Goal: Task Accomplishment & Management: Complete application form

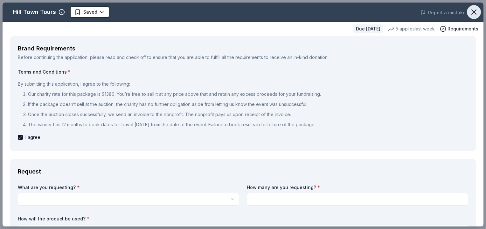
click at [471, 11] on icon "button" at bounding box center [473, 12] width 4 height 4
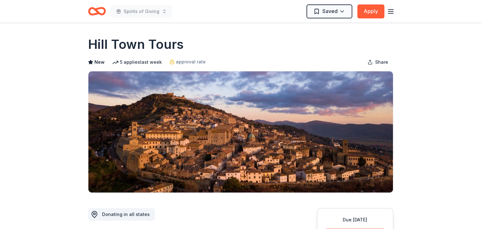
click at [390, 12] on icon "button" at bounding box center [391, 12] width 8 height 8
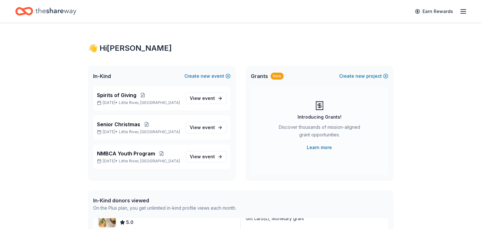
click at [462, 11] on line "button" at bounding box center [462, 11] width 5 height 0
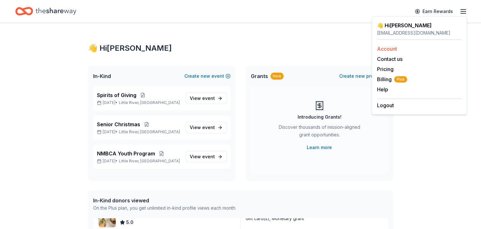
click at [386, 49] on link "Account" at bounding box center [387, 49] width 20 height 6
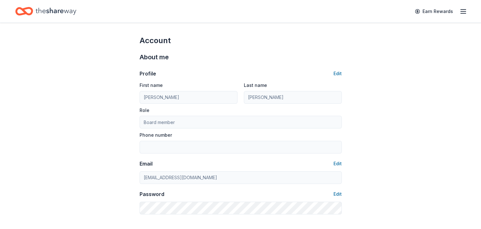
scroll to position [24, 0]
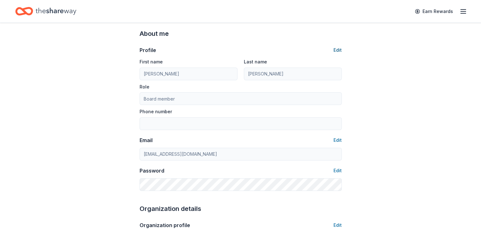
click at [338, 49] on button "Edit" at bounding box center [337, 50] width 8 height 8
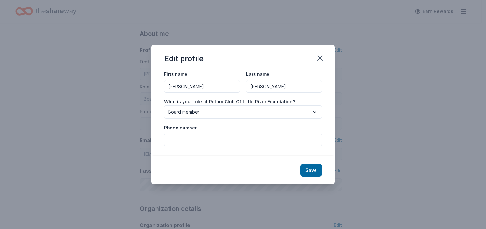
drag, startPoint x: 191, startPoint y: 87, endPoint x: 163, endPoint y: 83, distance: 27.7
click at [163, 83] on div "First name [PERSON_NAME] Last name [PERSON_NAME] What is your role at Rotary Cl…" at bounding box center [242, 113] width 183 height 86
type input "[PERSON_NAME]"
click at [208, 139] on input "Phone number" at bounding box center [243, 140] width 158 height 13
type input "[PHONE_NUMBER]"
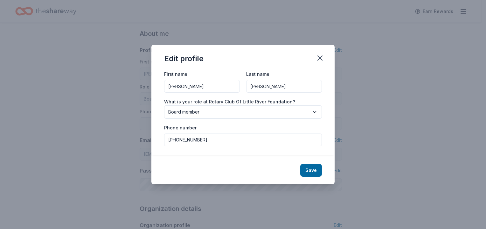
click at [315, 111] on icon "button" at bounding box center [314, 112] width 6 height 6
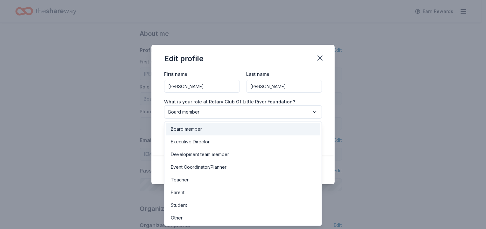
click at [195, 130] on div "Board member" at bounding box center [186, 130] width 31 height 8
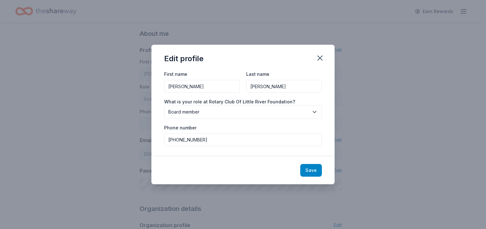
click at [310, 171] on button "Save" at bounding box center [311, 170] width 22 height 13
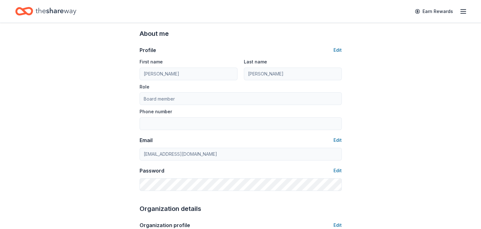
type input "[PERSON_NAME]"
type input "[PHONE_NUMBER]"
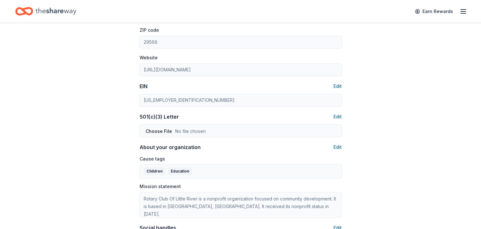
scroll to position [261, 0]
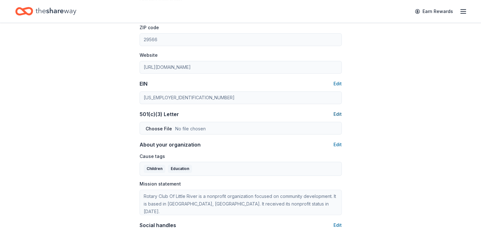
click at [338, 116] on button "Edit" at bounding box center [337, 115] width 8 height 8
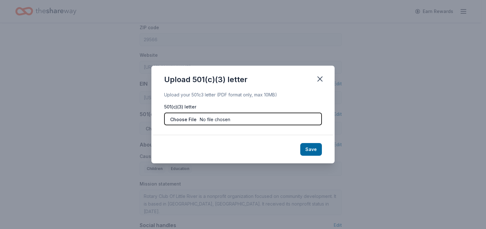
click at [273, 120] on input "file" at bounding box center [243, 119] width 158 height 13
type input "C:\fakepath\501c3 LTR-ROTARY FDN.pdf"
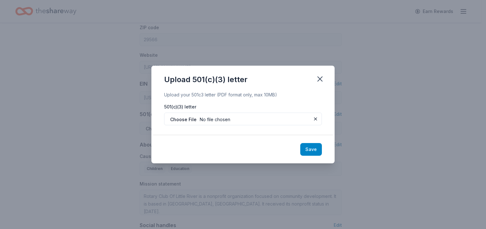
click at [312, 149] on button "Save" at bounding box center [311, 149] width 22 height 13
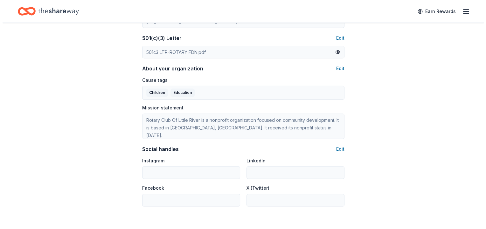
scroll to position [340, 0]
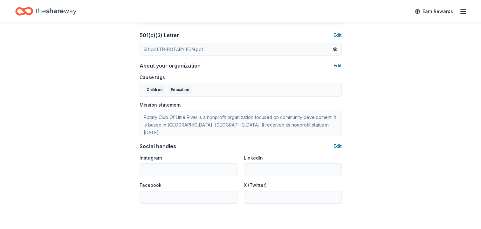
click at [337, 66] on button "Edit" at bounding box center [337, 66] width 8 height 8
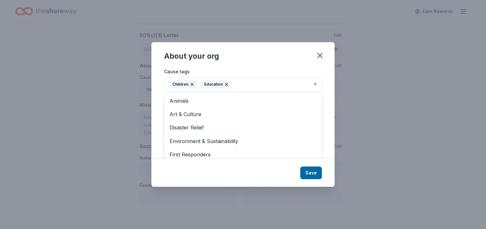
click at [314, 83] on button "Children Education" at bounding box center [243, 85] width 158 height 14
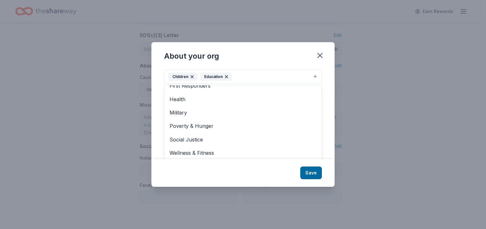
scroll to position [10, 0]
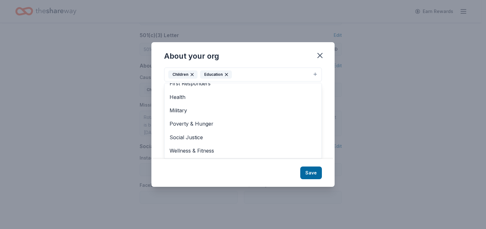
click at [319, 56] on div "About your org Cause tags Children Education Animals Art & Culture Disaster Rel…" at bounding box center [242, 114] width 183 height 145
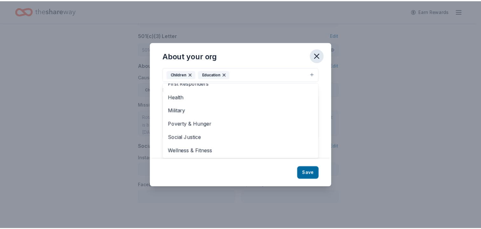
scroll to position [0, 0]
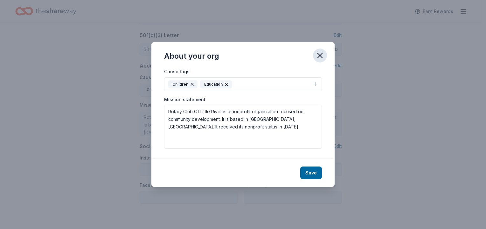
click at [319, 55] on icon "button" at bounding box center [319, 55] width 4 height 4
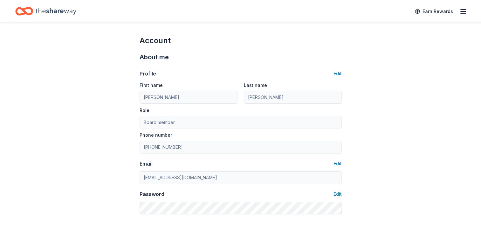
click at [464, 11] on line "button" at bounding box center [462, 11] width 5 height 0
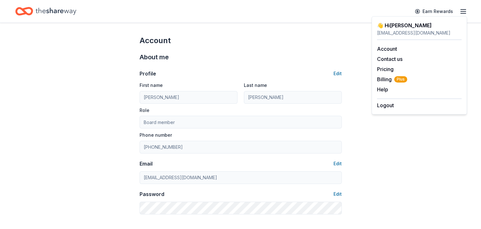
click at [464, 11] on line "button" at bounding box center [462, 11] width 5 height 0
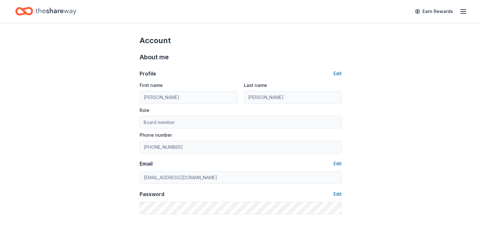
click at [62, 11] on icon "Home" at bounding box center [56, 11] width 41 height 13
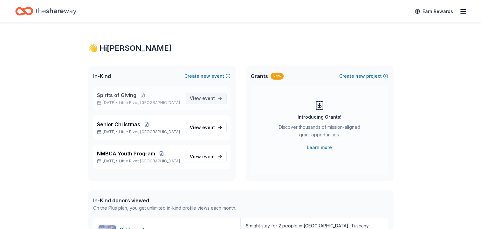
click at [212, 99] on span "event" at bounding box center [208, 98] width 13 height 5
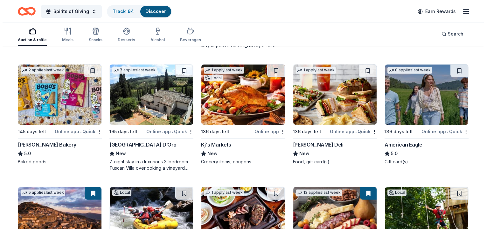
scroll to position [770, 0]
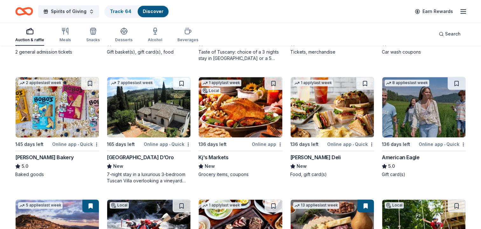
click at [149, 119] on img at bounding box center [148, 107] width 83 height 60
click at [89, 10] on button "Spirits of Giving" at bounding box center [68, 11] width 61 height 13
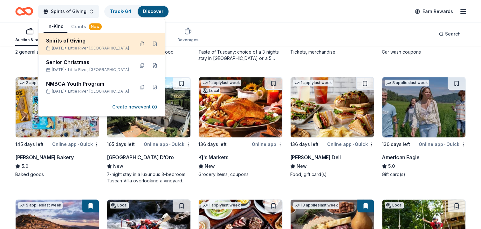
click at [142, 45] on button at bounding box center [142, 44] width 10 height 10
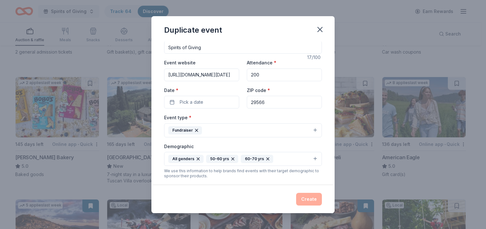
scroll to position [0, 0]
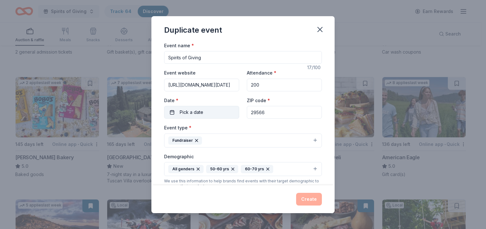
click at [206, 112] on button "Pick a date" at bounding box center [201, 112] width 75 height 13
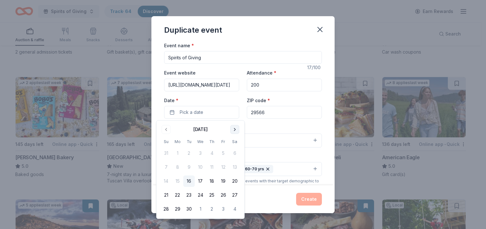
click at [234, 129] on button "Go to next month" at bounding box center [234, 129] width 9 height 9
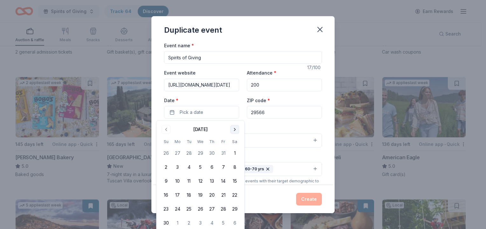
click at [234, 129] on button "Go to next month" at bounding box center [234, 129] width 9 height 9
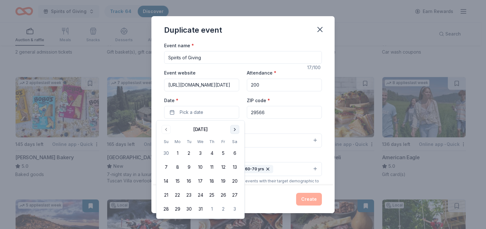
click at [234, 129] on button "Go to next month" at bounding box center [234, 129] width 9 height 9
click at [233, 129] on button "Go to next month" at bounding box center [234, 129] width 9 height 9
click at [235, 129] on button "Go to next month" at bounding box center [234, 129] width 9 height 9
click at [167, 152] on button "1" at bounding box center [165, 153] width 11 height 11
click at [315, 28] on button "button" at bounding box center [320, 30] width 14 height 14
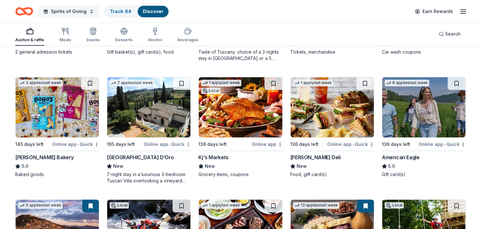
click at [88, 8] on button "Spirits of Giving" at bounding box center [68, 11] width 61 height 13
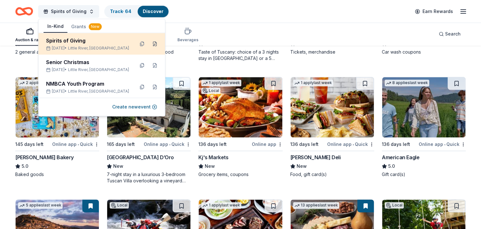
click at [154, 43] on button at bounding box center [155, 44] width 10 height 10
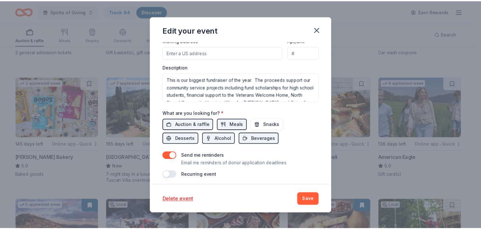
scroll to position [200, 0]
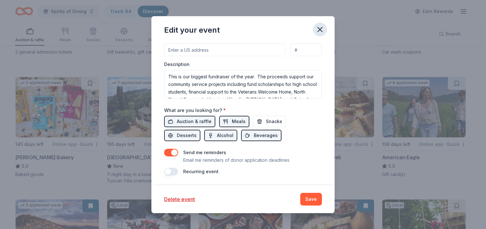
click at [319, 30] on icon "button" at bounding box center [319, 29] width 4 height 4
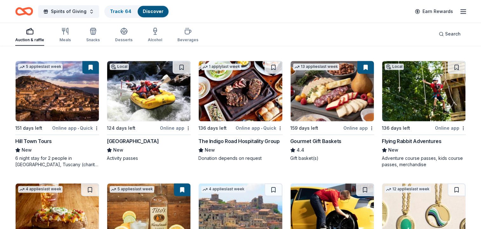
scroll to position [858, 0]
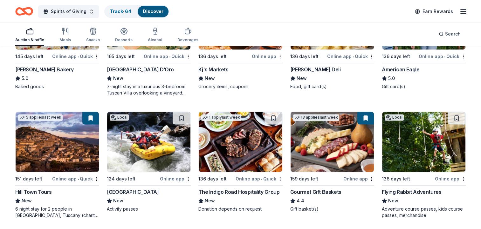
click at [330, 145] on img at bounding box center [331, 142] width 83 height 60
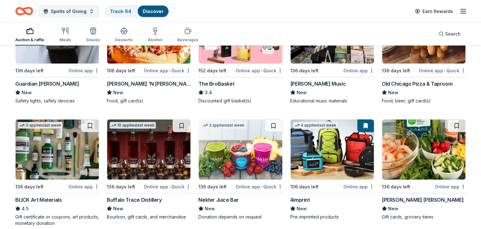
scroll to position [1219, 0]
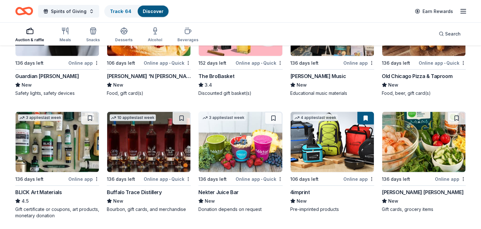
click at [434, 143] on img at bounding box center [423, 142] width 83 height 60
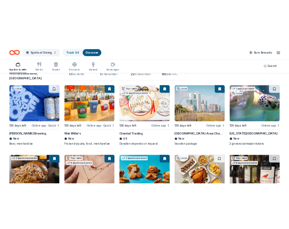
scroll to position [55, 0]
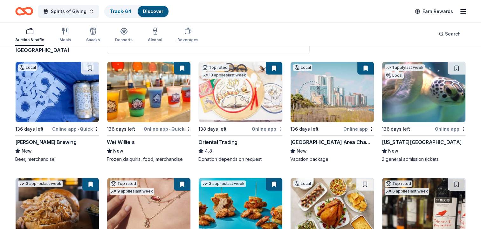
click at [233, 94] on img at bounding box center [240, 92] width 83 height 60
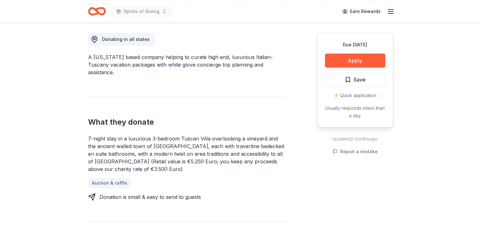
scroll to position [176, 0]
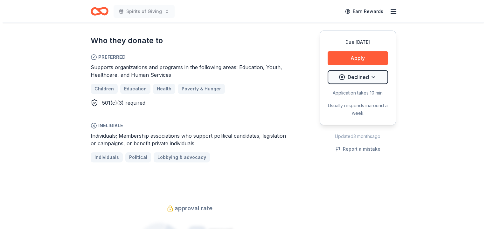
scroll to position [344, 0]
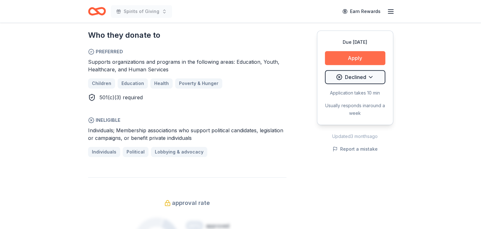
click at [356, 60] on button "Apply" at bounding box center [355, 58] width 60 height 14
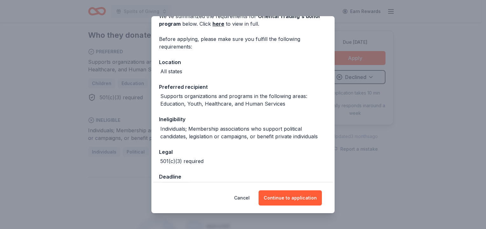
scroll to position [28, 0]
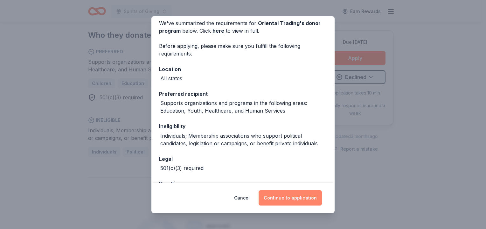
click at [293, 198] on button "Continue to application" at bounding box center [289, 198] width 63 height 15
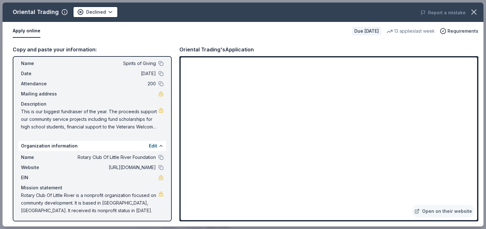
scroll to position [16, 0]
drag, startPoint x: 19, startPoint y: 194, endPoint x: 39, endPoint y: 199, distance: 20.9
click at [39, 198] on div "Name Rotary Club Of Little River Foundation Website https://rotarycluboflittler…" at bounding box center [91, 184] width 147 height 66
drag, startPoint x: 31, startPoint y: 199, endPoint x: 91, endPoint y: 216, distance: 62.0
click at [91, 216] on div "Event information Edit Name Spirits of Giving Date 03/01/26 Attendance 200 Mail…" at bounding box center [92, 139] width 159 height 166
